Goal: Communication & Community: Answer question/provide support

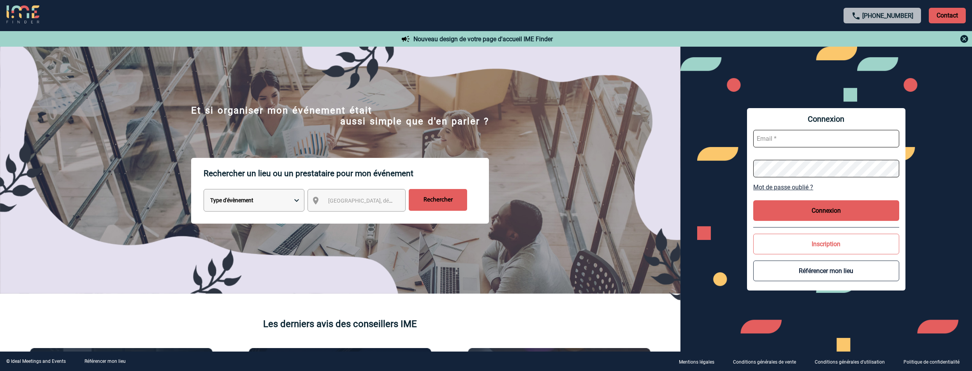
type input "jeremy.bidaut@antargaz.com"
click at [842, 209] on button "Connexion" at bounding box center [826, 210] width 146 height 21
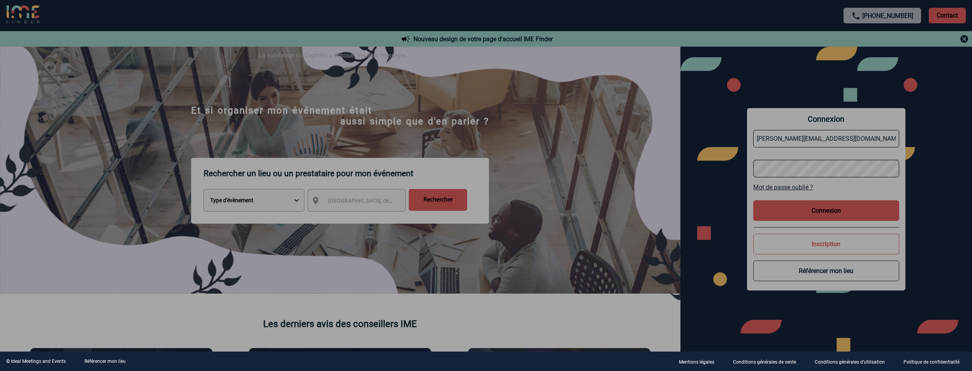
click at [833, 212] on div at bounding box center [486, 185] width 972 height 371
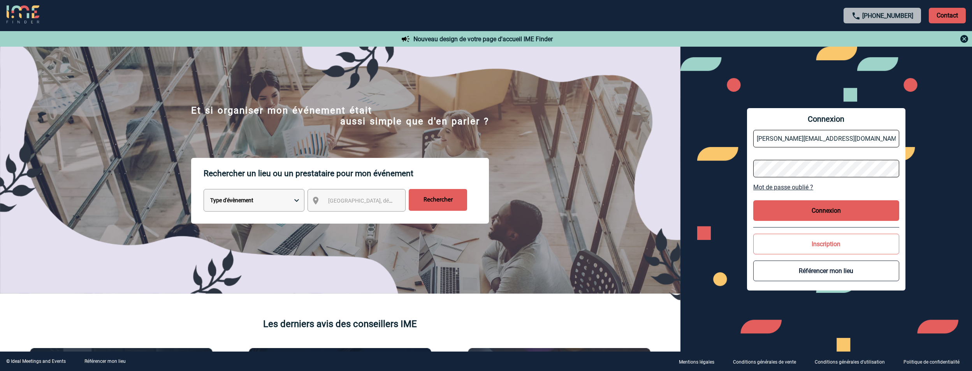
click at [810, 215] on button "Connexion" at bounding box center [826, 210] width 146 height 21
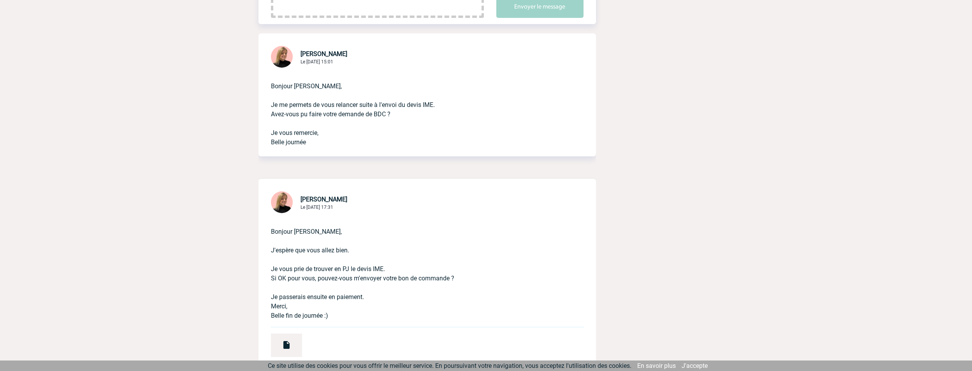
scroll to position [234, 0]
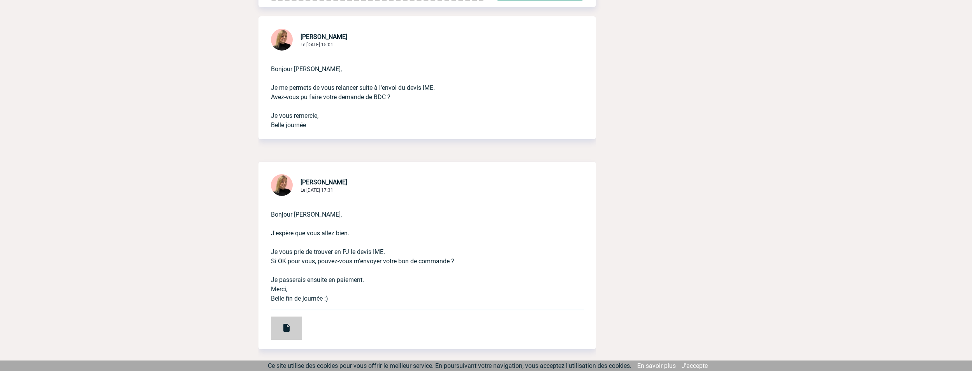
click at [285, 326] on img at bounding box center [286, 327] width 9 height 9
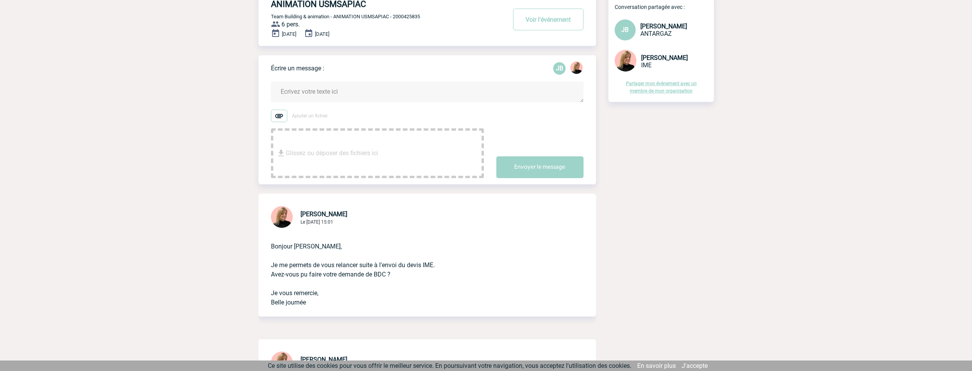
scroll to position [39, 0]
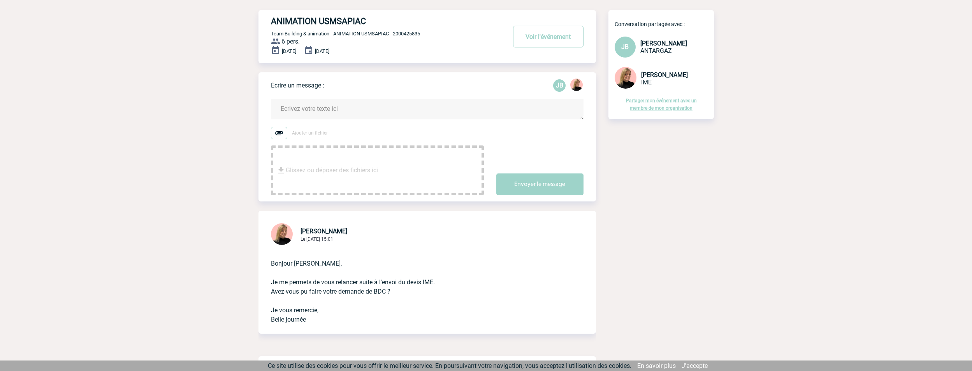
click at [304, 111] on textarea at bounding box center [427, 109] width 313 height 21
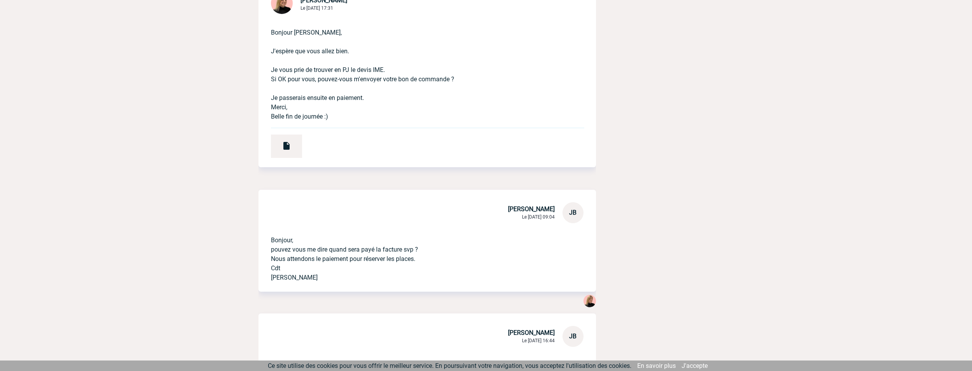
scroll to position [467, 0]
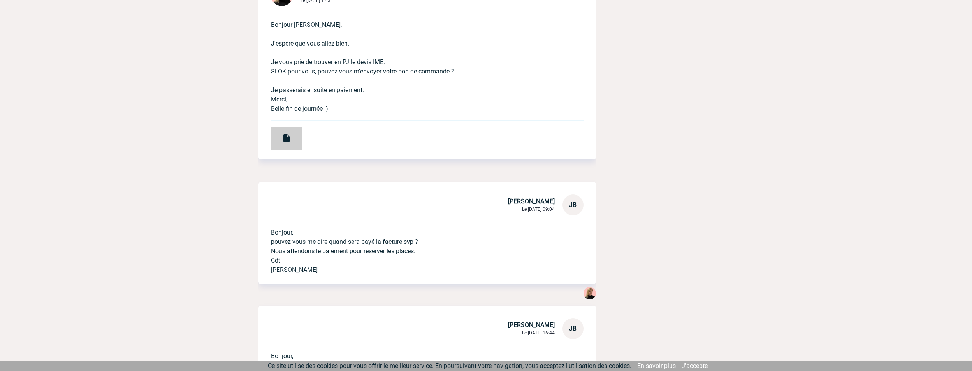
click at [287, 140] on img at bounding box center [286, 138] width 9 height 9
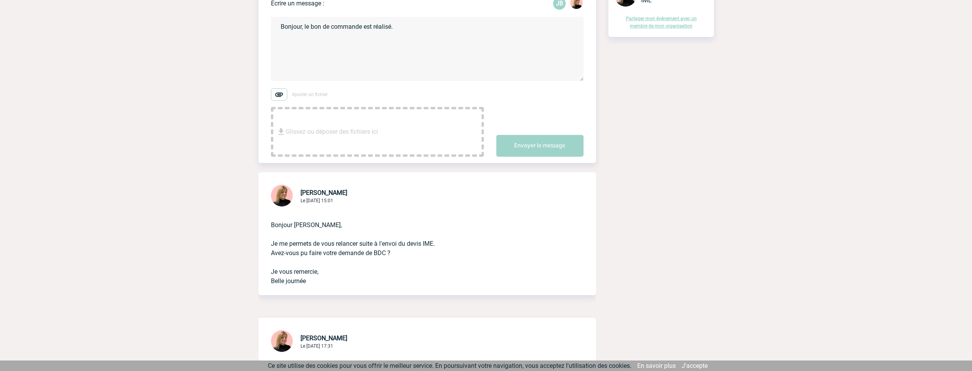
scroll to position [0, 0]
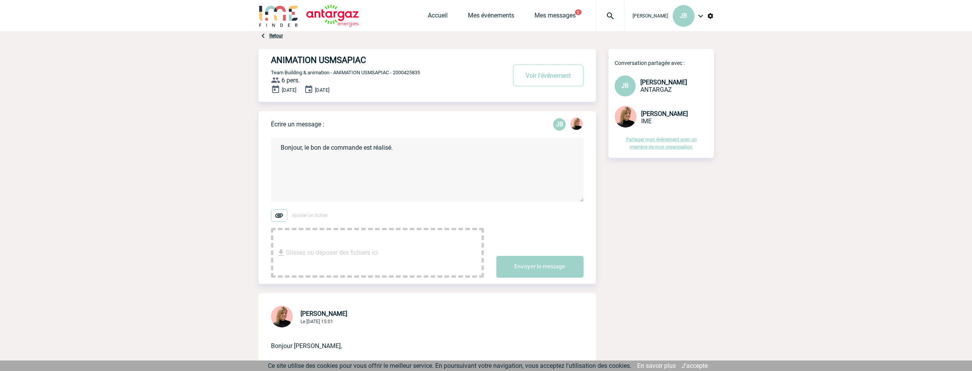
click at [412, 148] on textarea "Bonjour, le bon de commande est réalisé." at bounding box center [427, 170] width 313 height 64
drag, startPoint x: 412, startPoint y: 148, endPoint x: 309, endPoint y: 147, distance: 103.2
click at [309, 147] on textarea "Bonjour, le bon de commande est réalisé." at bounding box center [427, 170] width 313 height 64
drag, startPoint x: 374, startPoint y: 149, endPoint x: 302, endPoint y: 147, distance: 72.1
click at [302, 147] on textarea "Bonjour, la commande est passée" at bounding box center [427, 170] width 313 height 64
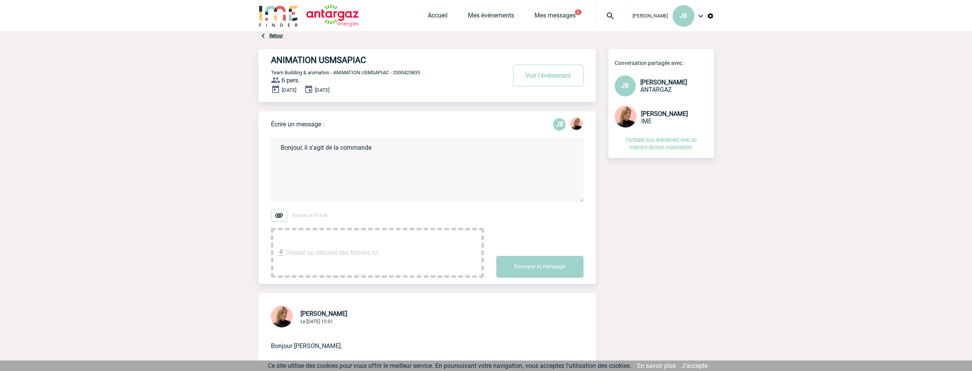
paste textarea "24001689"
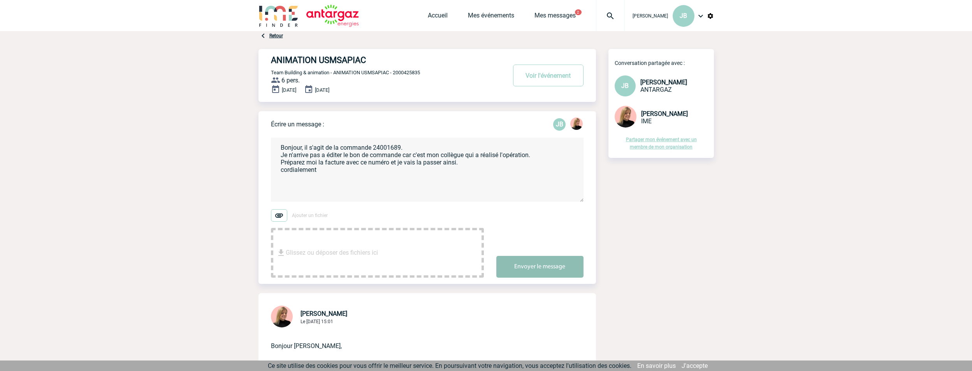
type textarea "Bonjour, il s'agit de la commande 24001689. Je n'arrive pas a éditer le bon de …"
click at [530, 269] on button "Envoyer le message" at bounding box center [539, 267] width 87 height 22
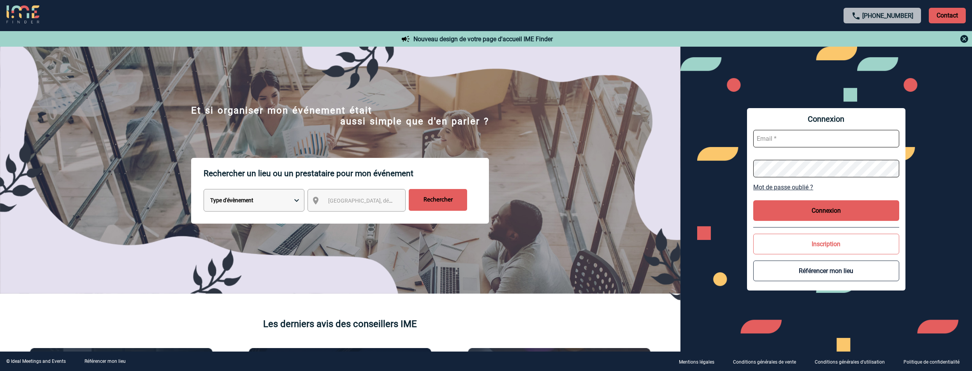
type input "jeremy.bidaut@antargaz.com"
click at [837, 214] on button "Connexion" at bounding box center [826, 210] width 146 height 21
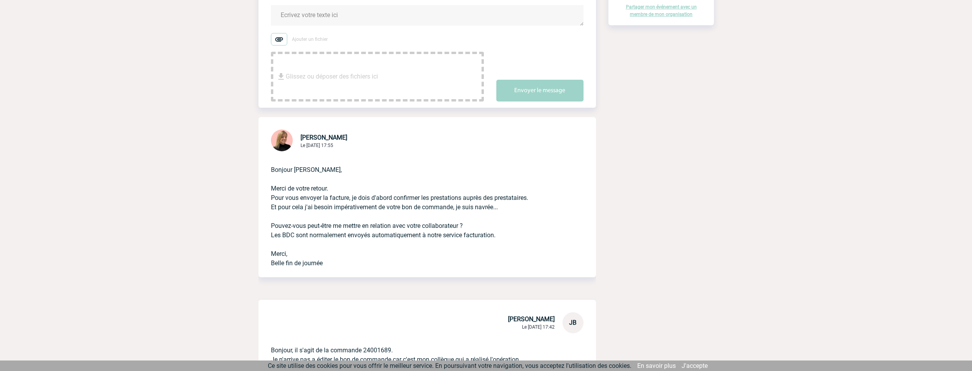
scroll to position [156, 0]
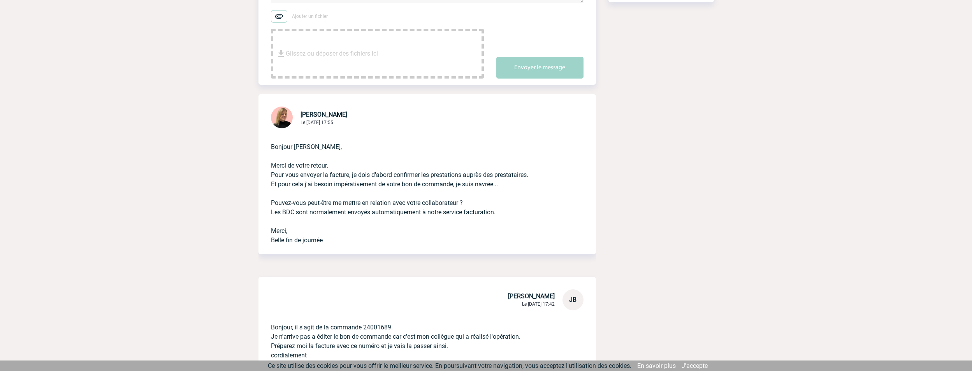
click at [371, 325] on p "Bonjour, il s'agit de la commande 24001689. Je n'arrive pas a éditer le bon de …" at bounding box center [416, 336] width 291 height 50
copy p "24001689"
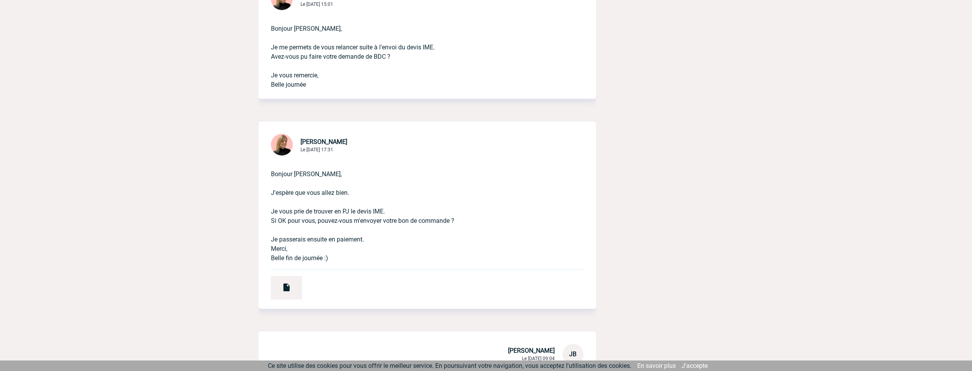
scroll to position [623, 0]
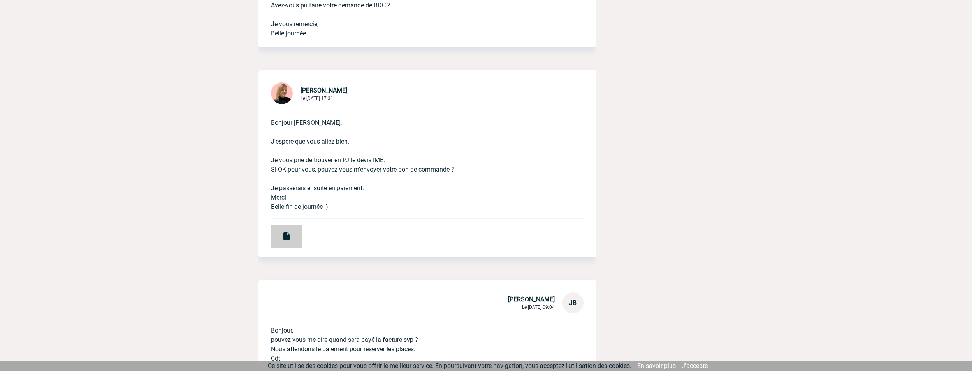
click at [283, 233] on img at bounding box center [286, 236] width 9 height 9
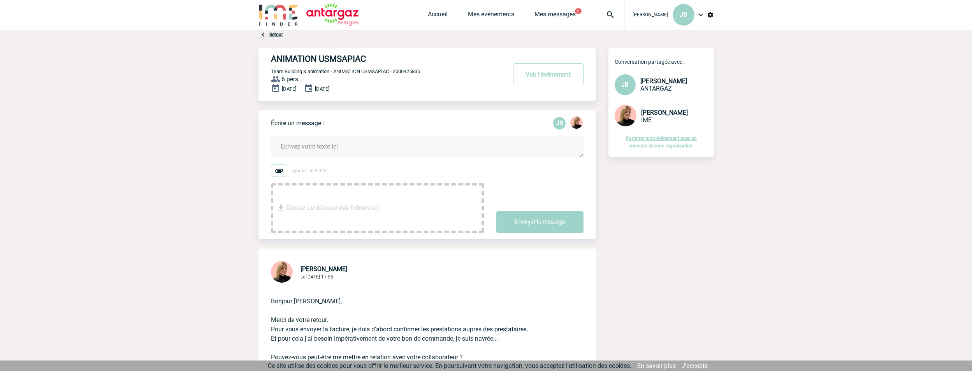
scroll to position [0, 0]
click at [336, 150] on textarea at bounding box center [427, 148] width 313 height 21
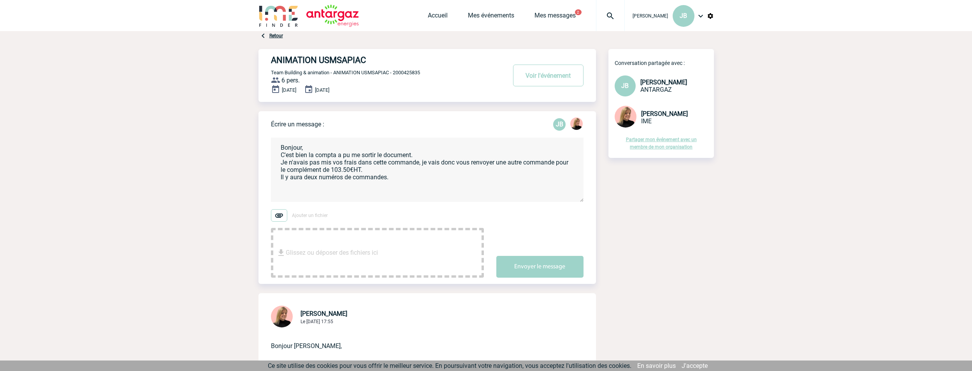
click at [366, 168] on textarea "Bonjour, C'est bien la compta a pu me sortir le document. Je n'avais pas mis vo…" at bounding box center [427, 170] width 313 height 64
paste textarea "25000067"
click at [273, 215] on img at bounding box center [279, 215] width 16 height 12
click at [0, 0] on input "Ajouter un fichier" at bounding box center [0, 0] width 0 height 0
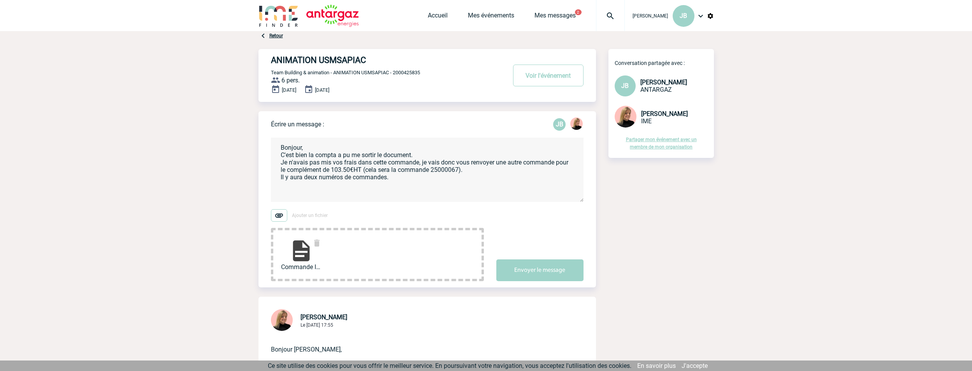
click at [302, 155] on textarea "Bonjour, C'est bien la compta a pu me sortir le document. Je n'avais pas mis vo…" at bounding box center [427, 170] width 313 height 64
click at [403, 177] on textarea "Bonjour, C'est bon la compta a pu me sortir le document. Je n'avais pas mis vos…" at bounding box center [427, 170] width 313 height 64
type textarea "Bonjour, C'est bon la compta a pu me sortir le document. Je n'avais pas mis vos…"
click at [543, 273] on button "Envoyer le message" at bounding box center [539, 271] width 87 height 22
